Goal: Book appointment/travel/reservation

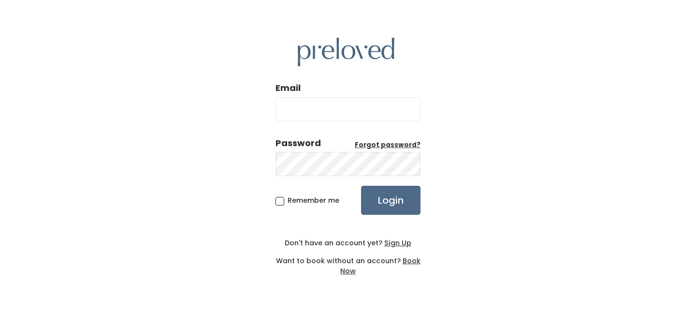
type input "elissaricks@gmail.com"
click at [288, 200] on span "Remember me" at bounding box center [314, 200] width 52 height 10
click at [288, 200] on input "Remember me" at bounding box center [291, 198] width 6 height 6
checkbox input "true"
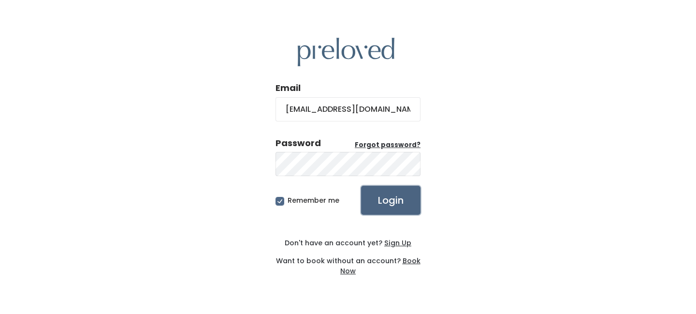
click at [374, 199] on input "Login" at bounding box center [390, 200] width 59 height 29
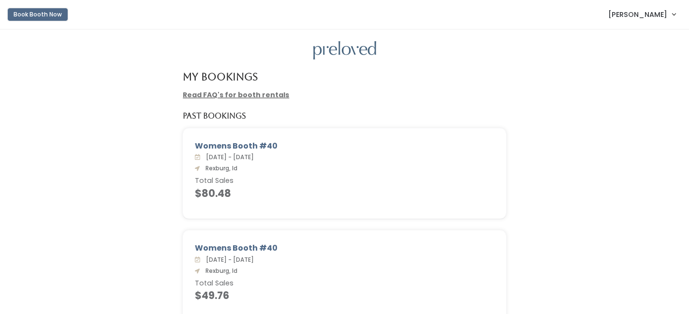
click at [54, 13] on button "Book Booth Now" at bounding box center [38, 14] width 60 height 13
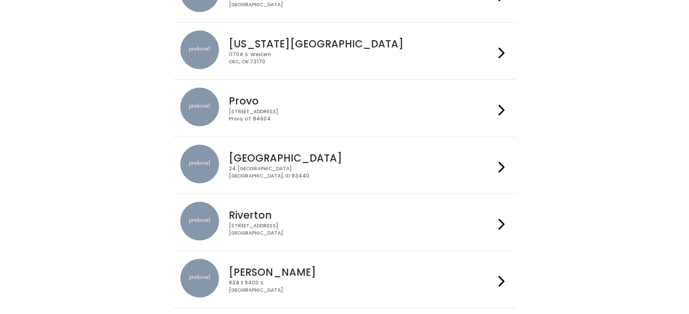
scroll to position [234, 0]
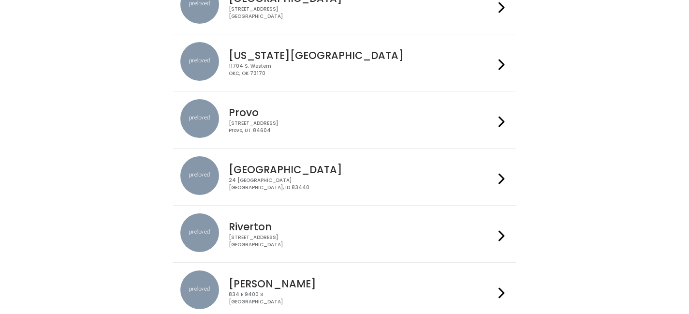
click at [378, 188] on div "[STREET_ADDRESS]" at bounding box center [362, 184] width 266 height 14
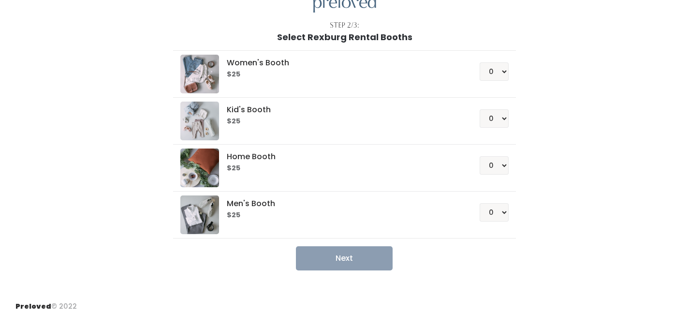
scroll to position [52, 0]
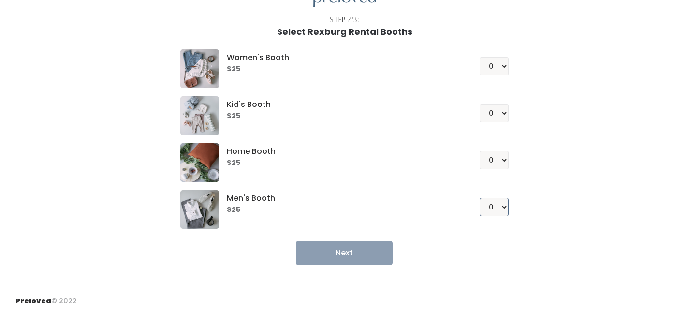
click at [500, 209] on select "0 1 2 3 4" at bounding box center [494, 207] width 29 height 18
select select "1"
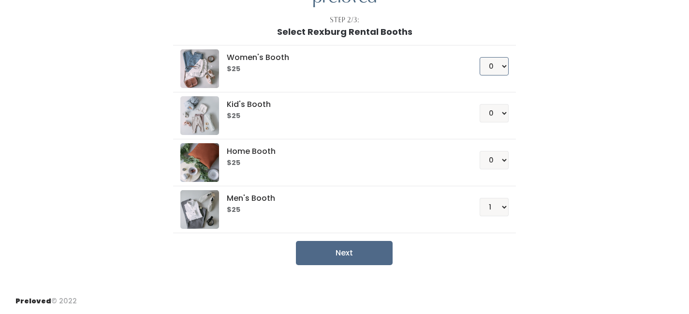
click at [504, 68] on select "0 1 2 3 4" at bounding box center [494, 66] width 29 height 18
select select "1"
click at [363, 254] on button "Next" at bounding box center [344, 253] width 97 height 24
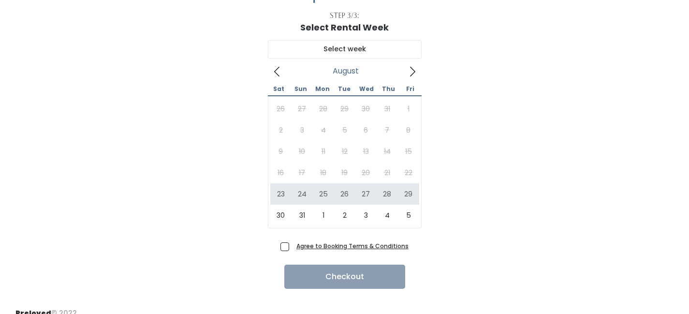
scroll to position [56, 0]
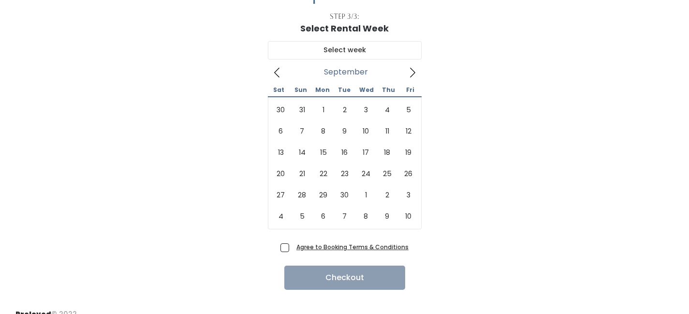
click at [415, 70] on icon at bounding box center [412, 72] width 11 height 11
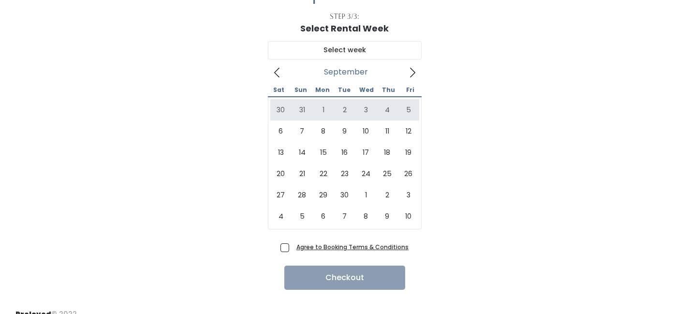
click at [276, 74] on icon at bounding box center [277, 72] width 11 height 11
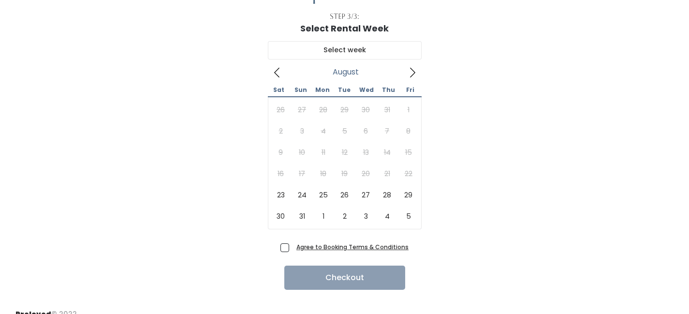
click at [411, 73] on icon at bounding box center [412, 72] width 11 height 11
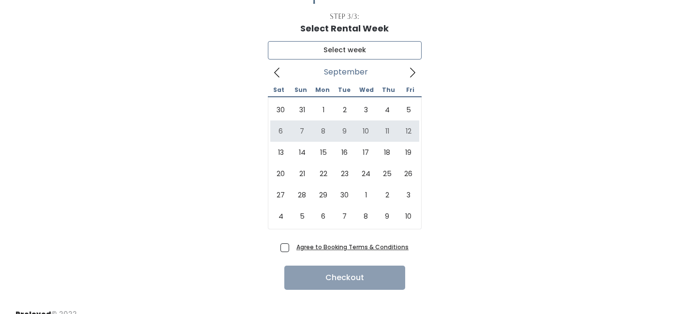
type input "September 6 to September 12"
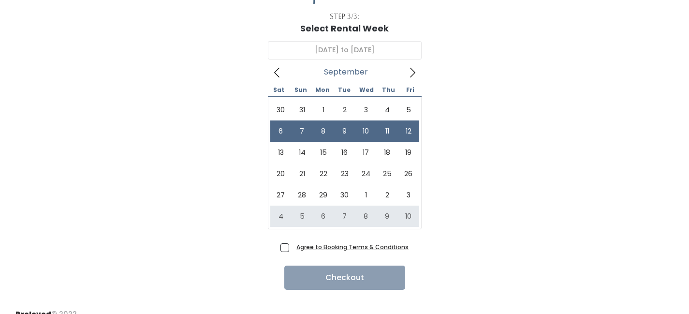
click at [293, 248] on span "Agree to Booking Terms & Conditions" at bounding box center [351, 247] width 116 height 10
click at [293, 248] on input "Agree to Booking Terms & Conditions" at bounding box center [296, 245] width 6 height 6
checkbox input "true"
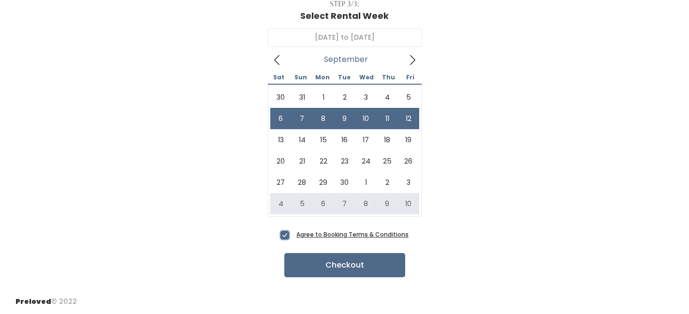
scroll to position [68, 0]
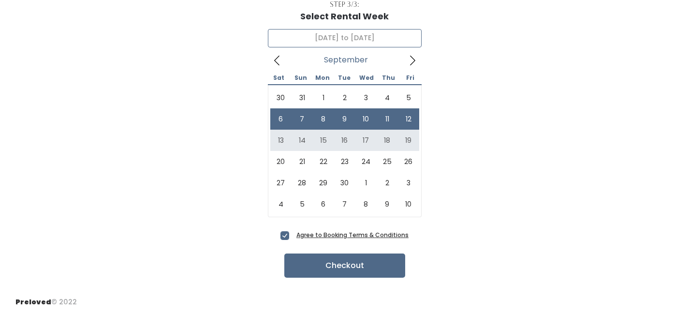
type input "September 13 to September 19"
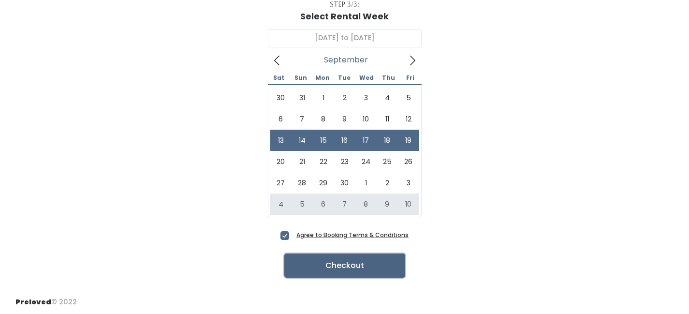
click at [330, 260] on button "Checkout" at bounding box center [344, 265] width 121 height 24
